Goal: Transaction & Acquisition: Purchase product/service

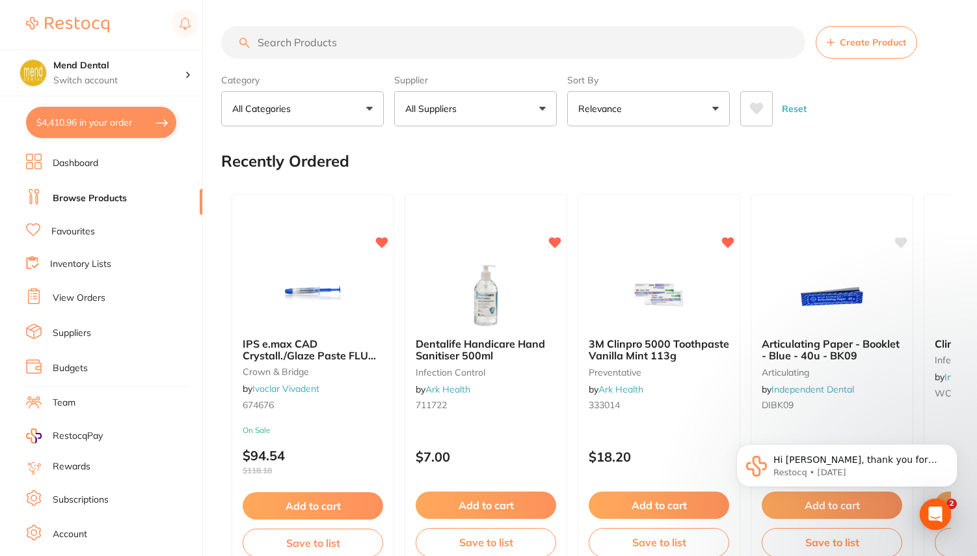
click at [114, 127] on button "$4,410.96 in your order" at bounding box center [101, 122] width 150 height 31
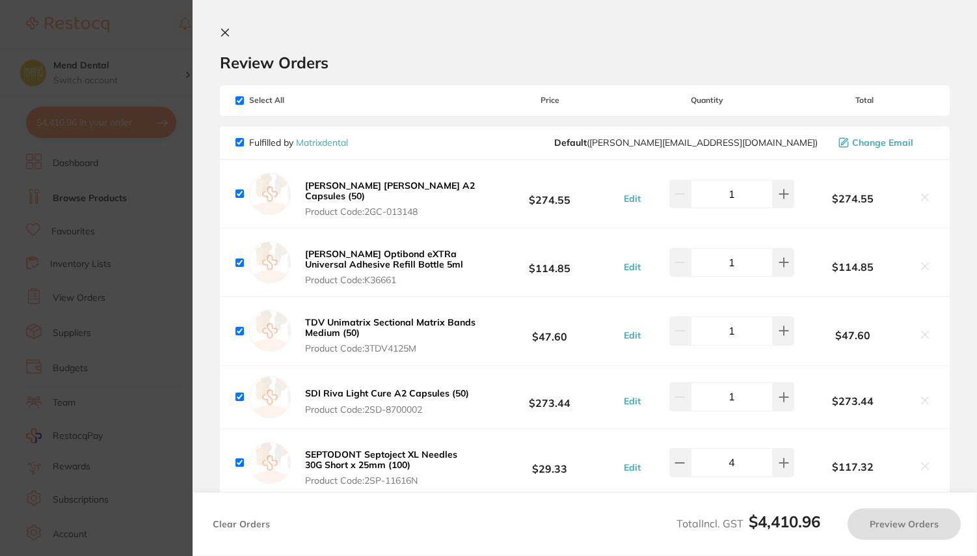
checkbox input "true"
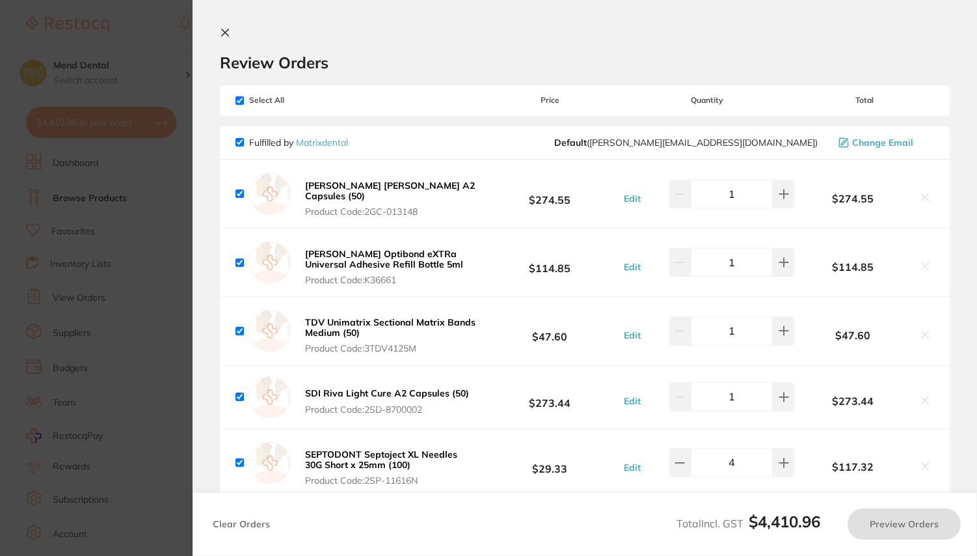
checkbox input "true"
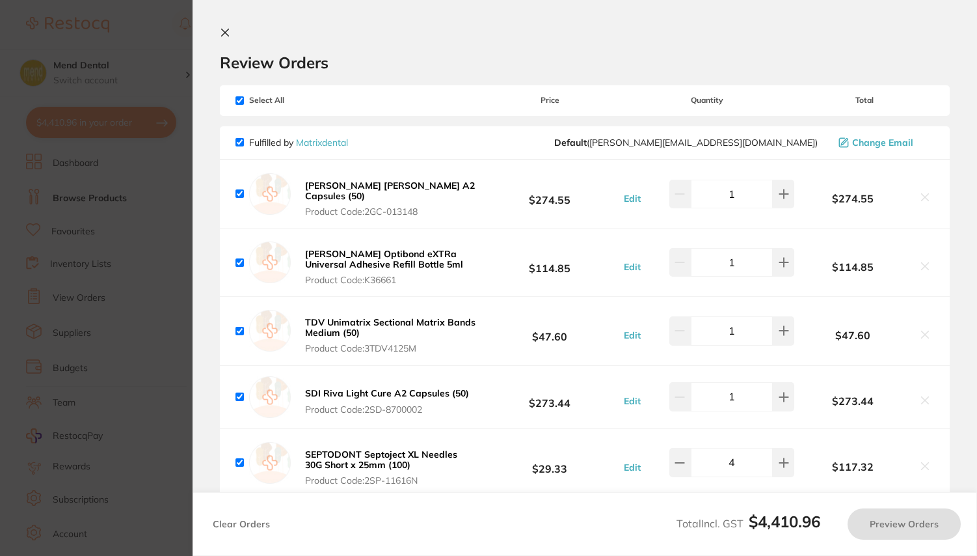
checkbox input "true"
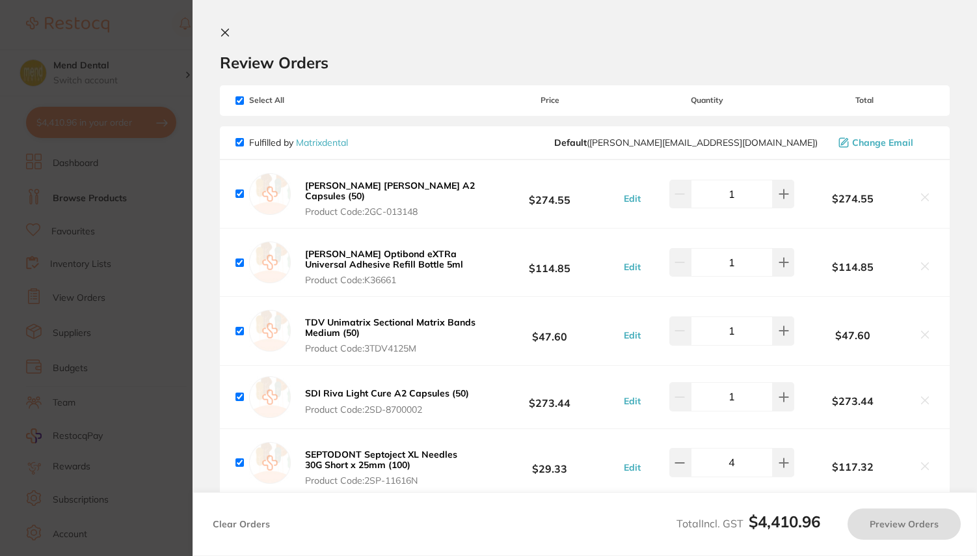
checkbox input "true"
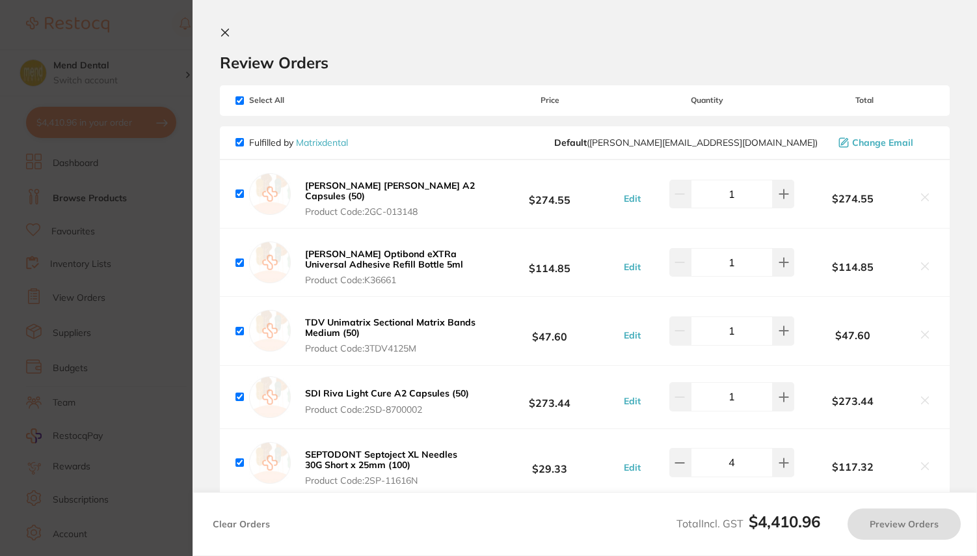
checkbox input "true"
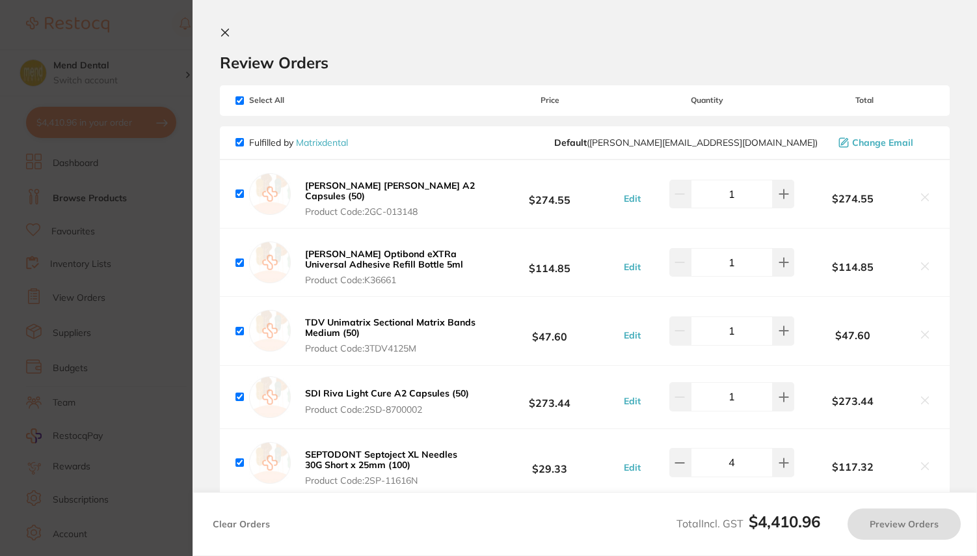
checkbox input "true"
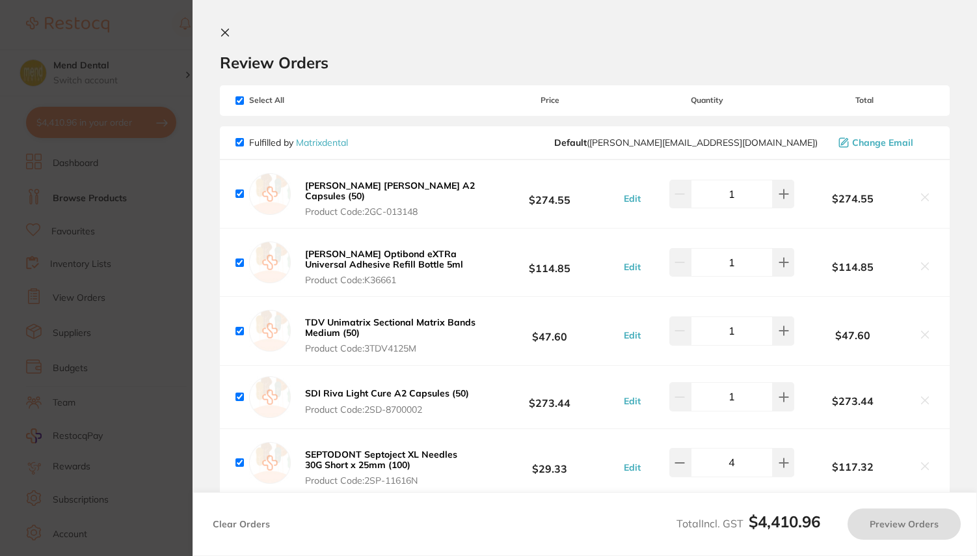
checkbox input "true"
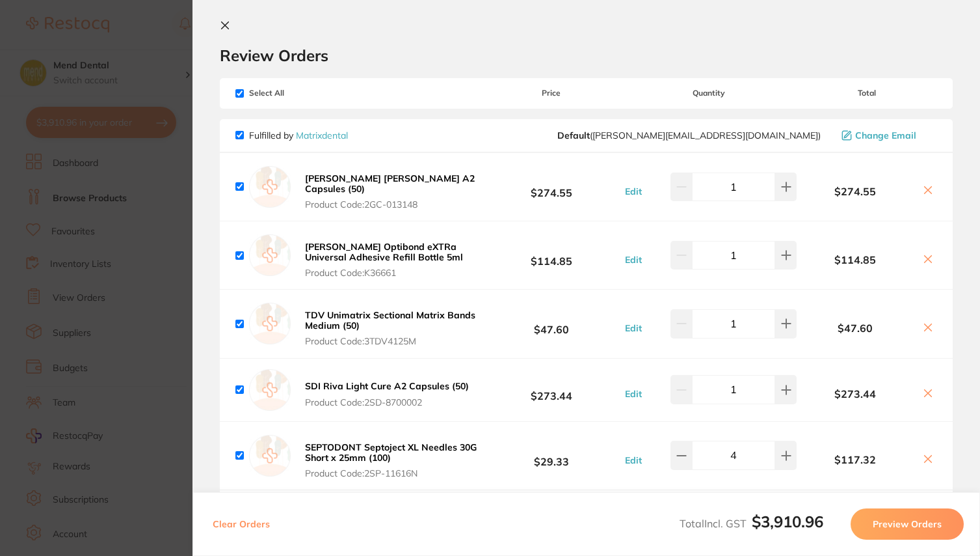
checkbox input "true"
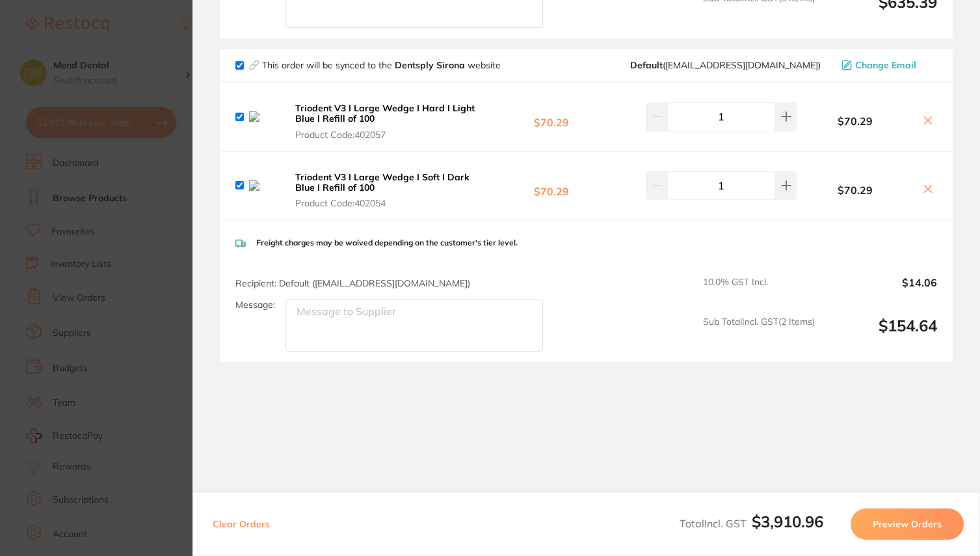
scroll to position [2635, 0]
click at [168, 38] on section "Update RRP Set your pre negotiated price for this item. Item Agreed RRP (excl. …" at bounding box center [490, 278] width 980 height 556
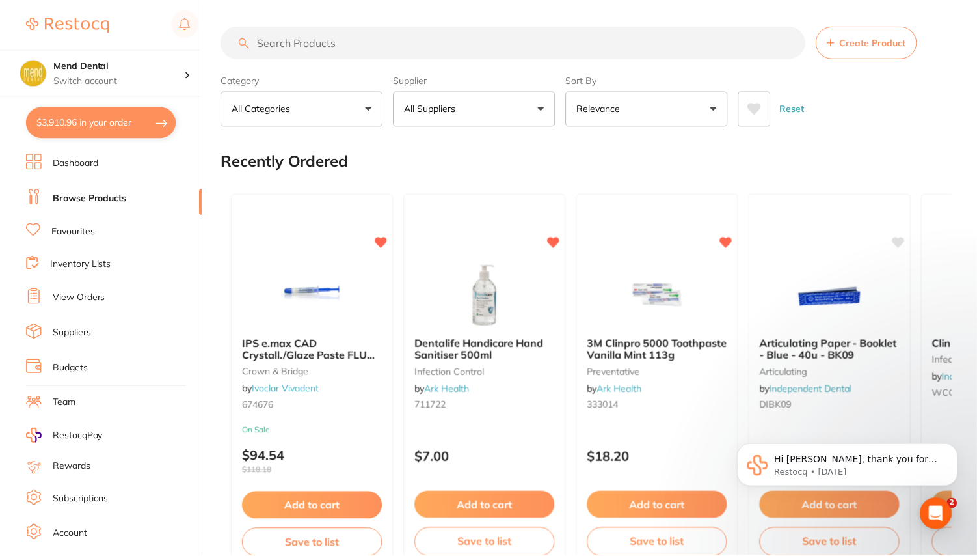
scroll to position [5, 0]
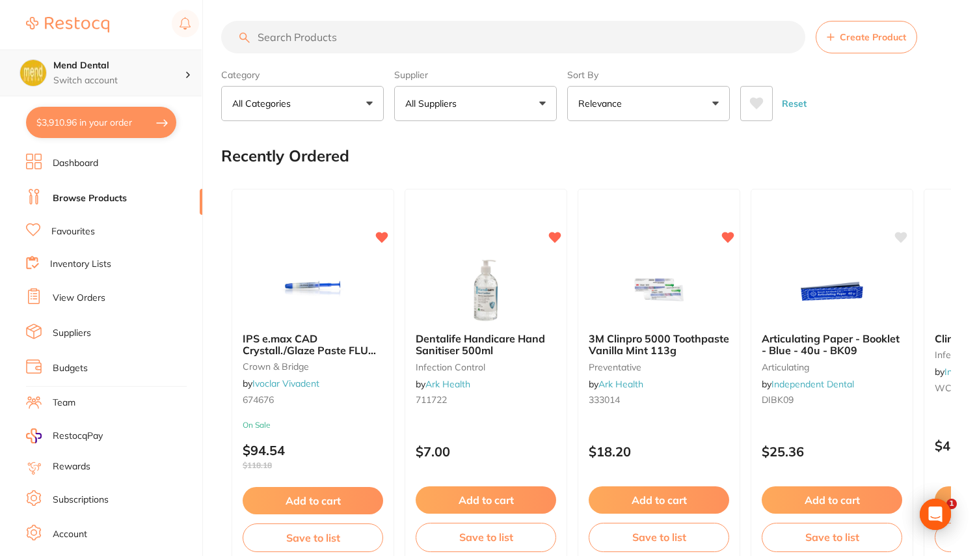
click at [145, 76] on p "Switch account" at bounding box center [118, 80] width 131 height 13
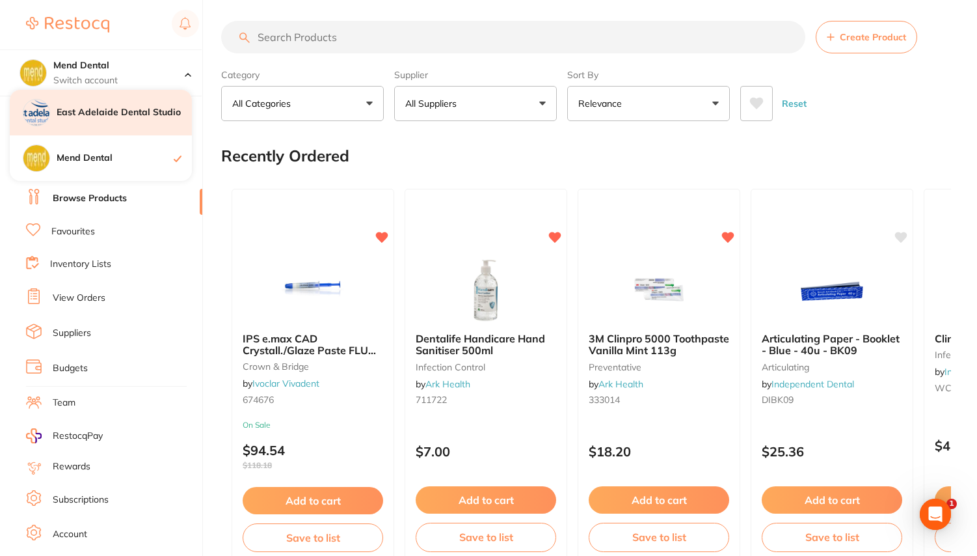
scroll to position [0, 0]
click at [122, 109] on h4 "East Adelaide Dental Studio" at bounding box center [124, 112] width 135 height 13
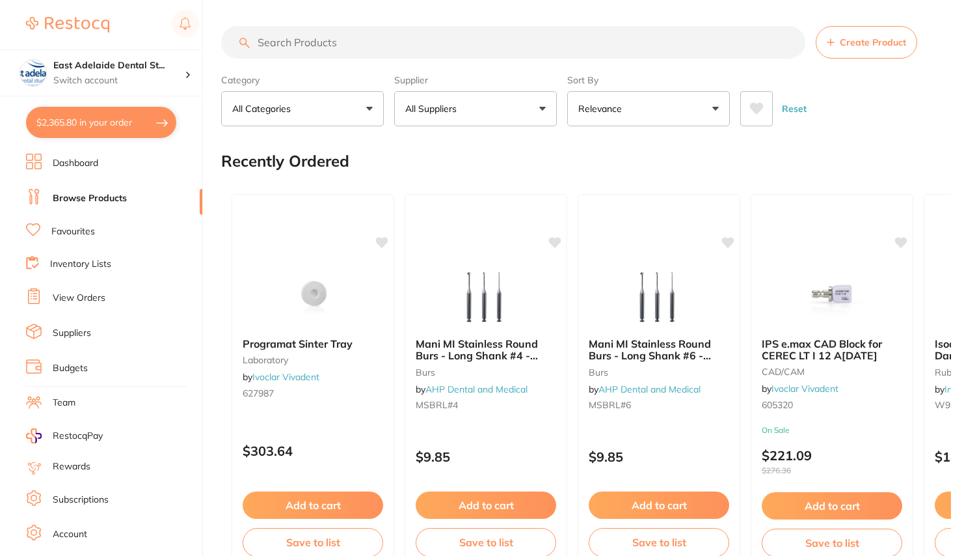
click at [136, 129] on button "$2,365.80 in your order" at bounding box center [101, 122] width 150 height 31
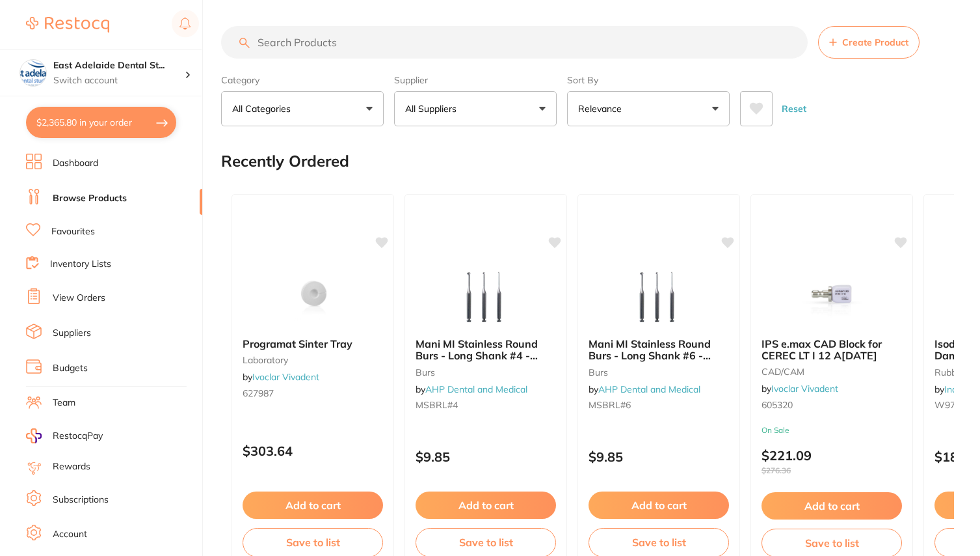
checkbox input "true"
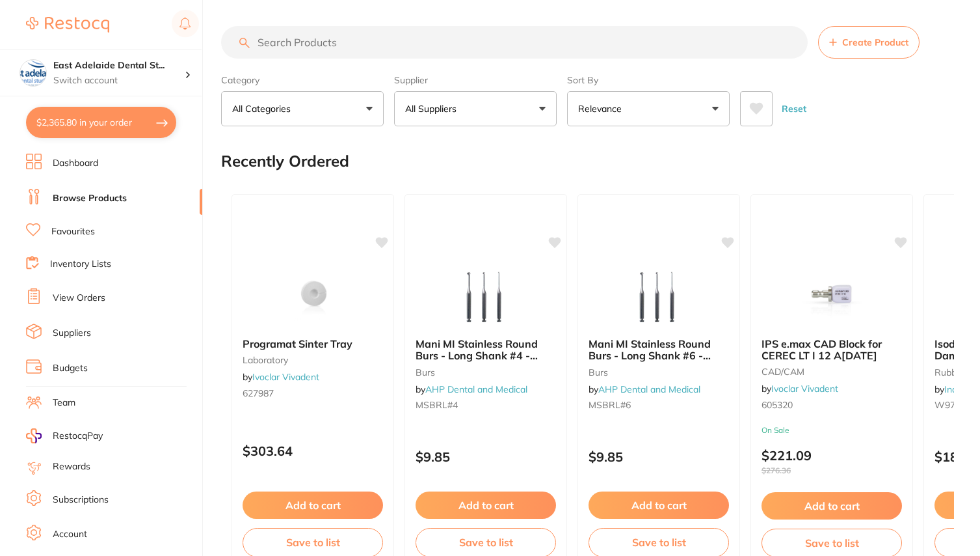
checkbox input "true"
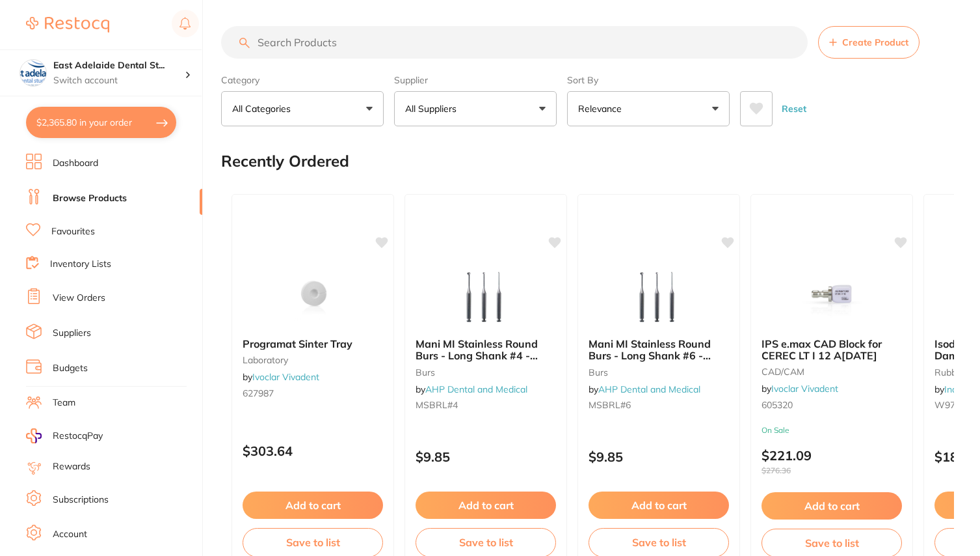
checkbox input "true"
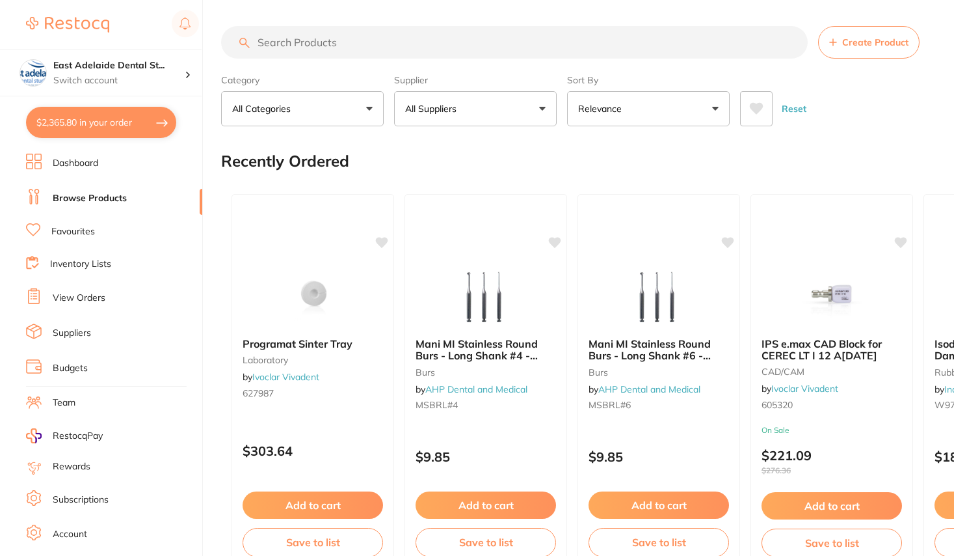
checkbox input "true"
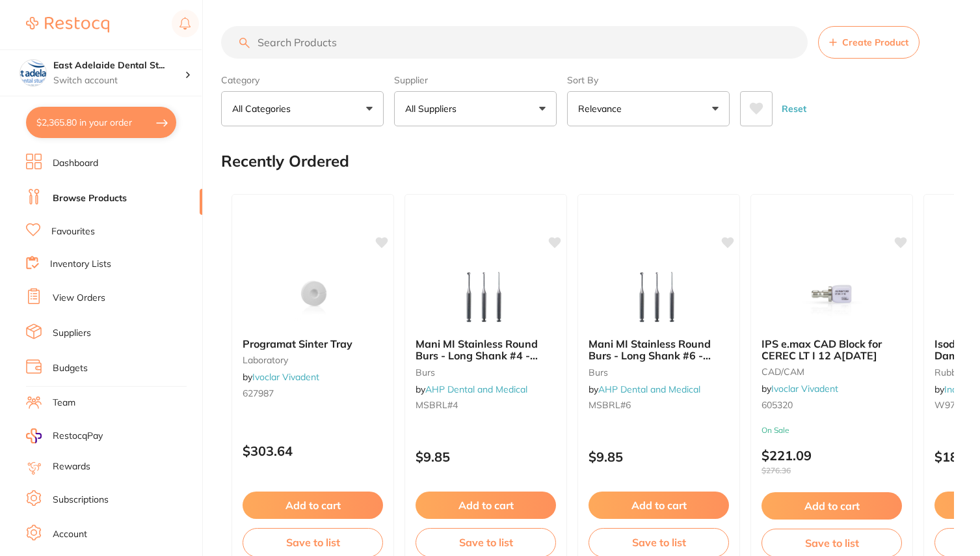
checkbox input "true"
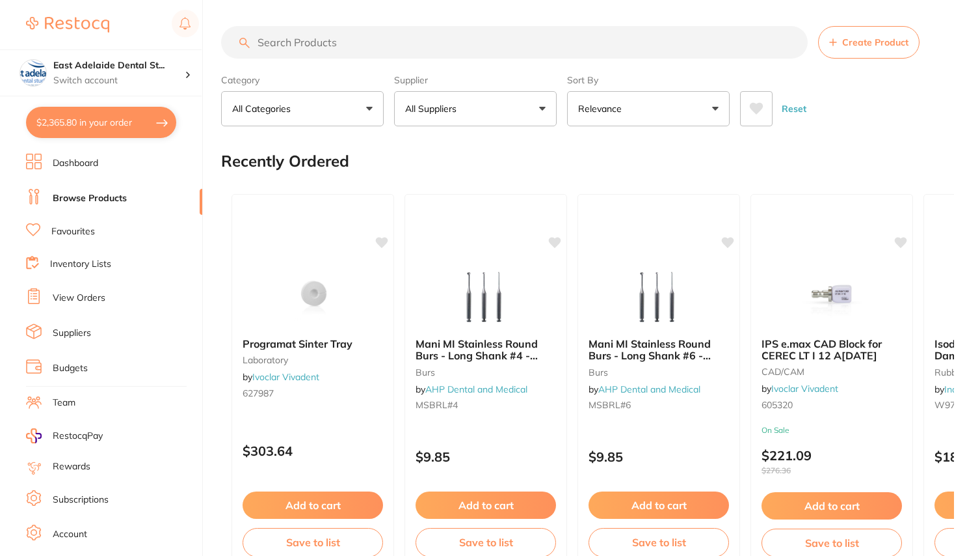
checkbox input "true"
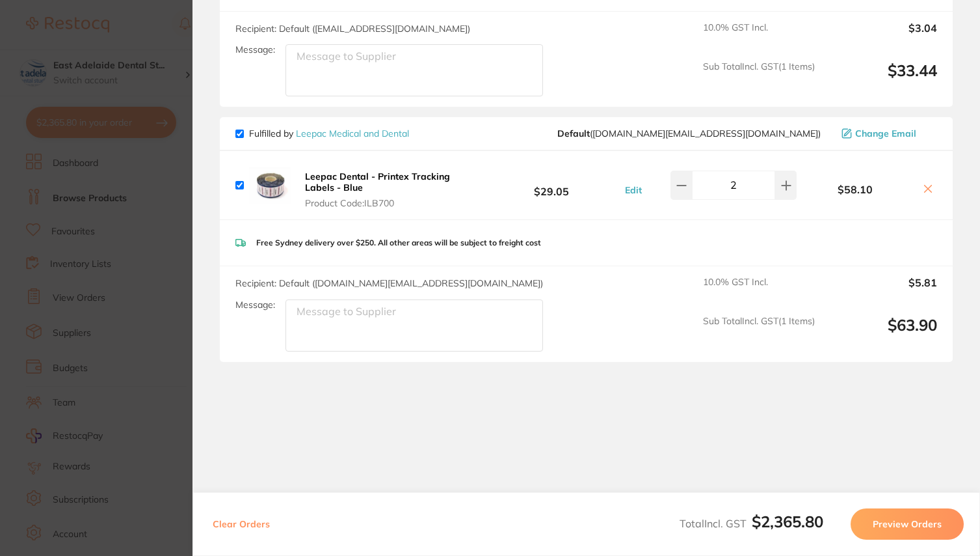
scroll to position [2637, 0]
